Goal: Find specific page/section: Find specific page/section

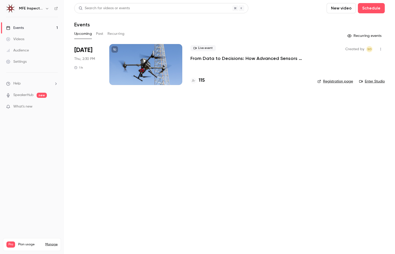
click at [155, 138] on main "Search for videos or events New video Schedule Events Upcoming Past Recurring R…" at bounding box center [229, 127] width 331 height 254
click at [99, 126] on main "Search for videos or events New video Schedule Events Upcoming Past Recurring R…" at bounding box center [229, 127] width 331 height 254
click at [110, 150] on main "Search for videos or events New video Schedule Events Upcoming Past Recurring R…" at bounding box center [229, 127] width 331 height 254
click at [253, 119] on main "Search for videos or events New video Schedule Events Upcoming Past Recurring R…" at bounding box center [229, 127] width 331 height 254
